Goal: Transaction & Acquisition: Book appointment/travel/reservation

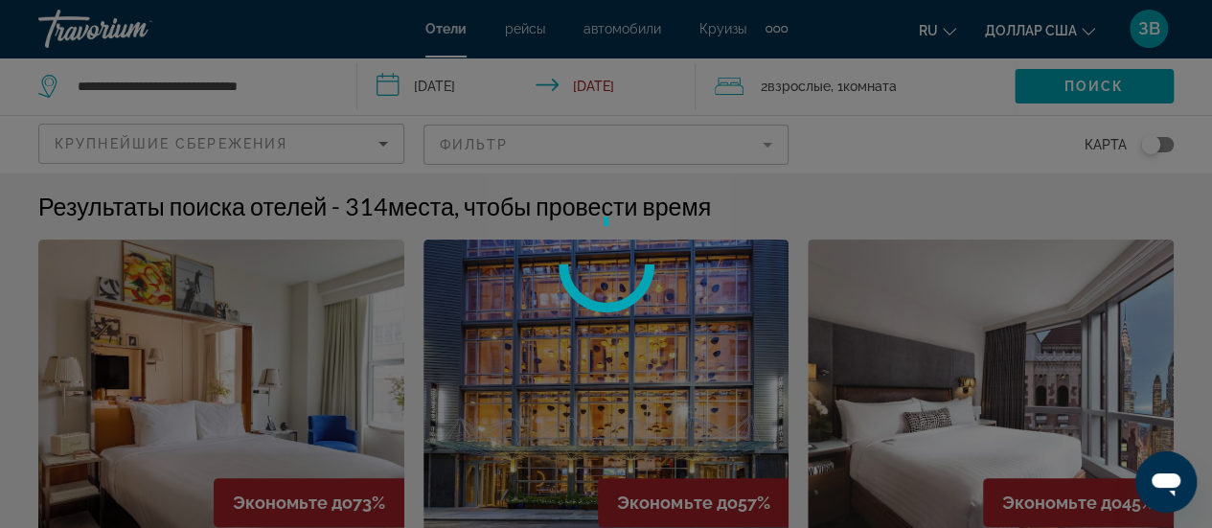
click at [563, 38] on div at bounding box center [606, 264] width 1212 height 528
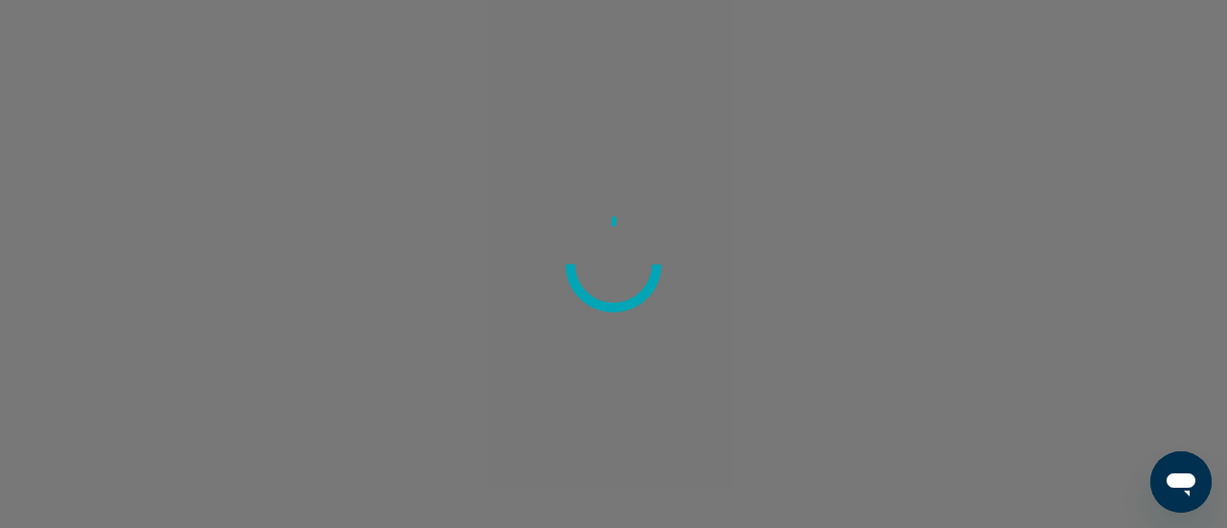
drag, startPoint x: 0, startPoint y: 0, endPoint x: 533, endPoint y: 100, distance: 542.0
click at [533, 100] on div at bounding box center [613, 264] width 1227 height 528
